Goal: Task Accomplishment & Management: Manage account settings

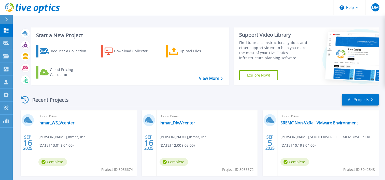
click at [332, 21] on div "Start a New Project Request a Collection Download Collector Upload Files Cloud …" at bounding box center [199, 133] width 372 height 267
click at [6, 55] on icon at bounding box center [6, 56] width 6 height 4
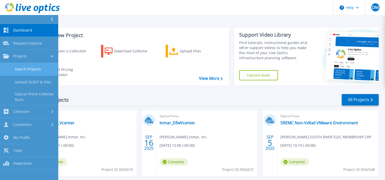
click at [35, 64] on link "Search Projects" at bounding box center [29, 69] width 58 height 13
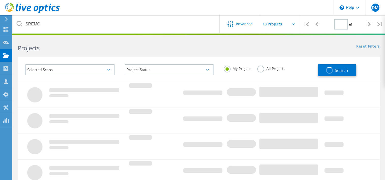
type input "1"
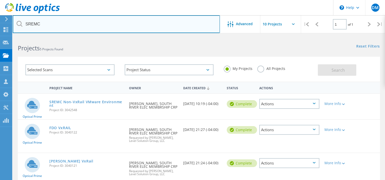
click at [68, 26] on input "SREMC" at bounding box center [116, 24] width 207 height 18
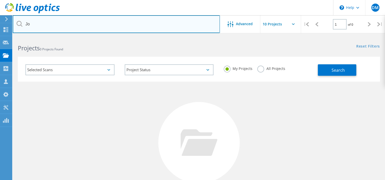
type input "J"
type input "o"
type input "g"
type input "[PERSON_NAME]"
